Goal: Navigation & Orientation: Find specific page/section

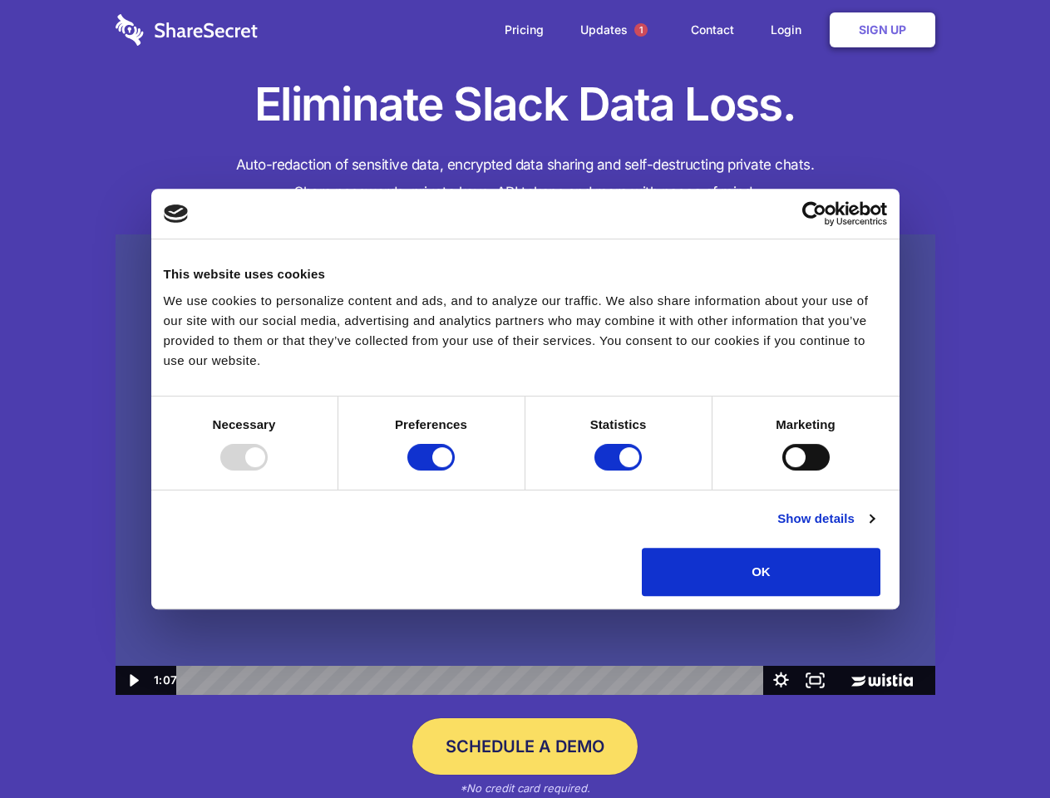
click at [525, 399] on img at bounding box center [526, 464] width 820 height 461
click at [268, 471] on div at bounding box center [243, 457] width 47 height 27
click at [455, 471] on input "Preferences" at bounding box center [430, 457] width 47 height 27
checkbox input "false"
click at [620, 471] on input "Statistics" at bounding box center [617, 457] width 47 height 27
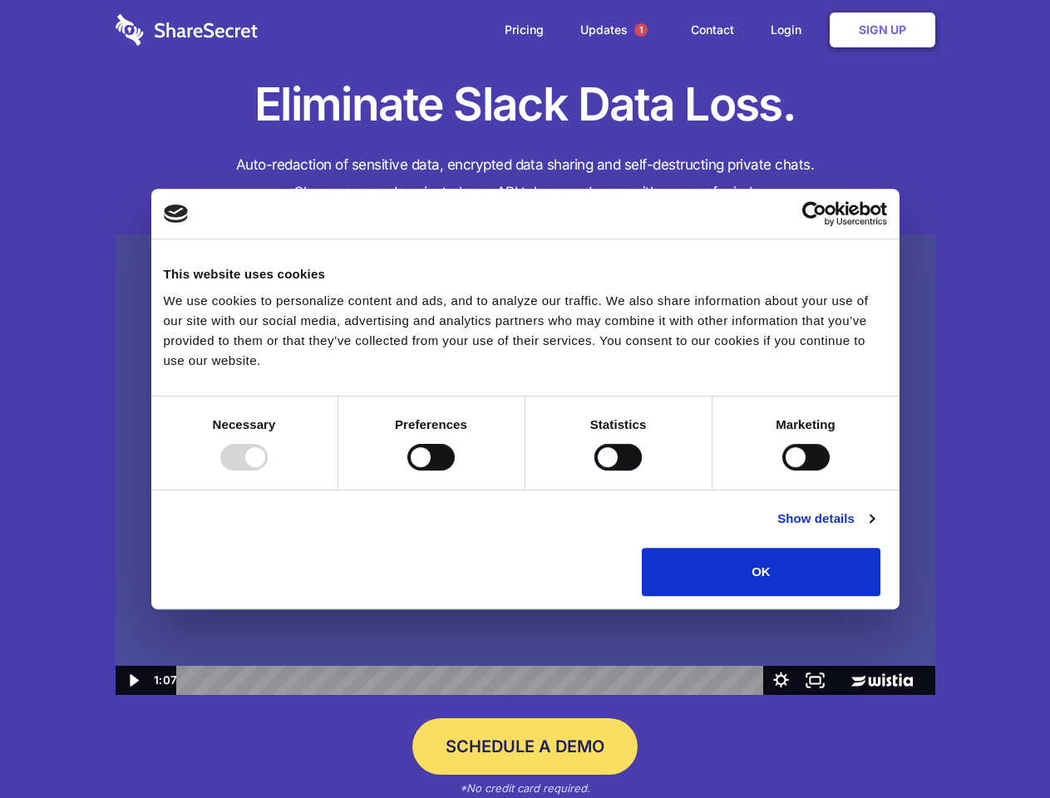
checkbox input "false"
click at [782, 471] on input "Marketing" at bounding box center [805, 457] width 47 height 27
checkbox input "true"
click at [874, 529] on link "Show details" at bounding box center [825, 519] width 96 height 20
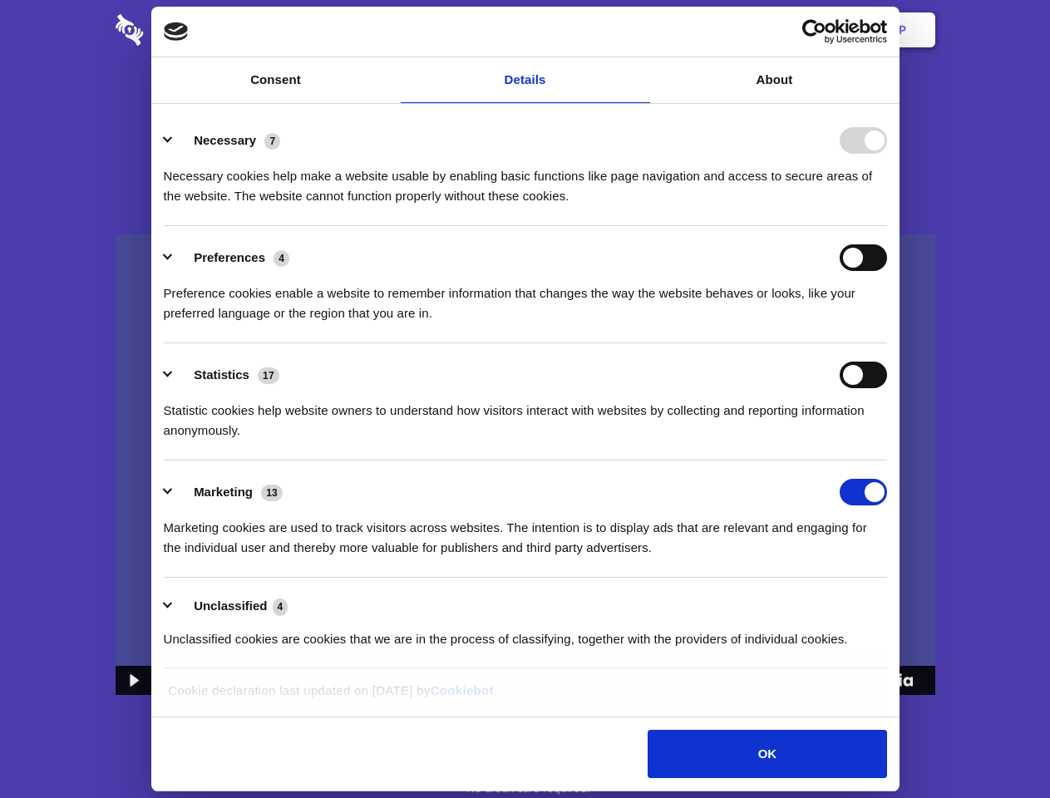
click at [887, 226] on li "Necessary 7 Necessary cookies help make a website usable by enabling basic func…" at bounding box center [525, 167] width 723 height 117
click at [640, 30] on span "1" at bounding box center [640, 29] width 13 height 13
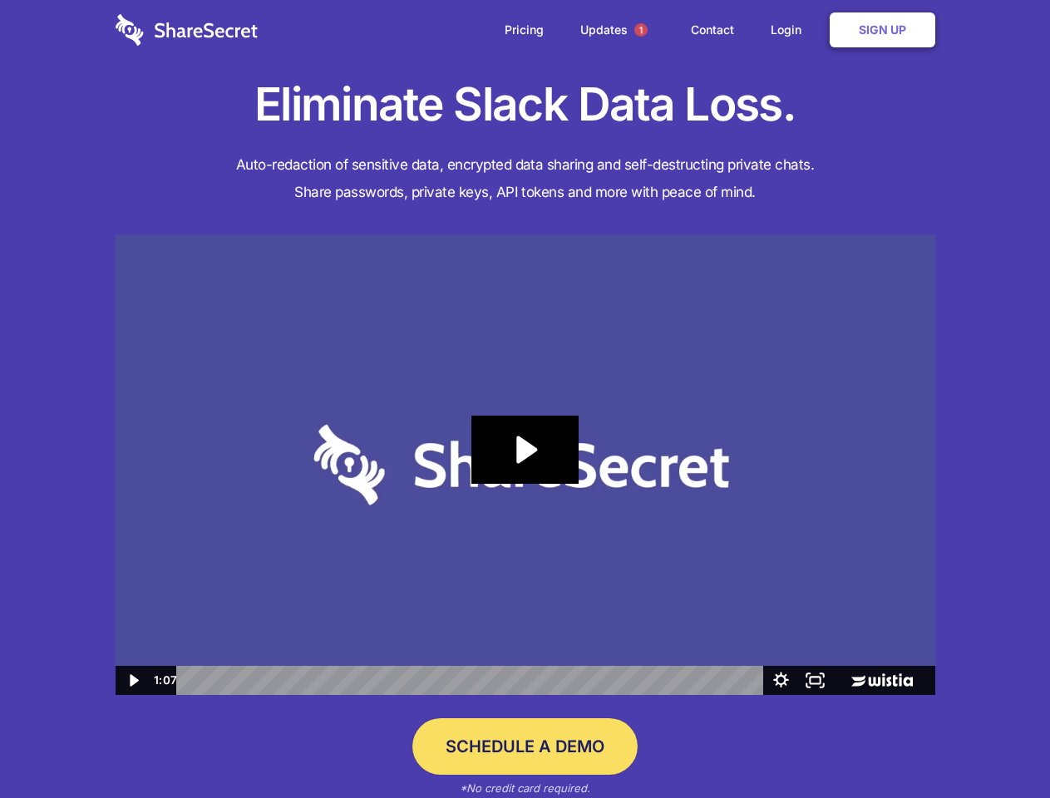
click at [525, 465] on icon "Play Video: Sharesecret Slack Extension" at bounding box center [524, 450] width 106 height 68
